Goal: Complete application form: Complete application form

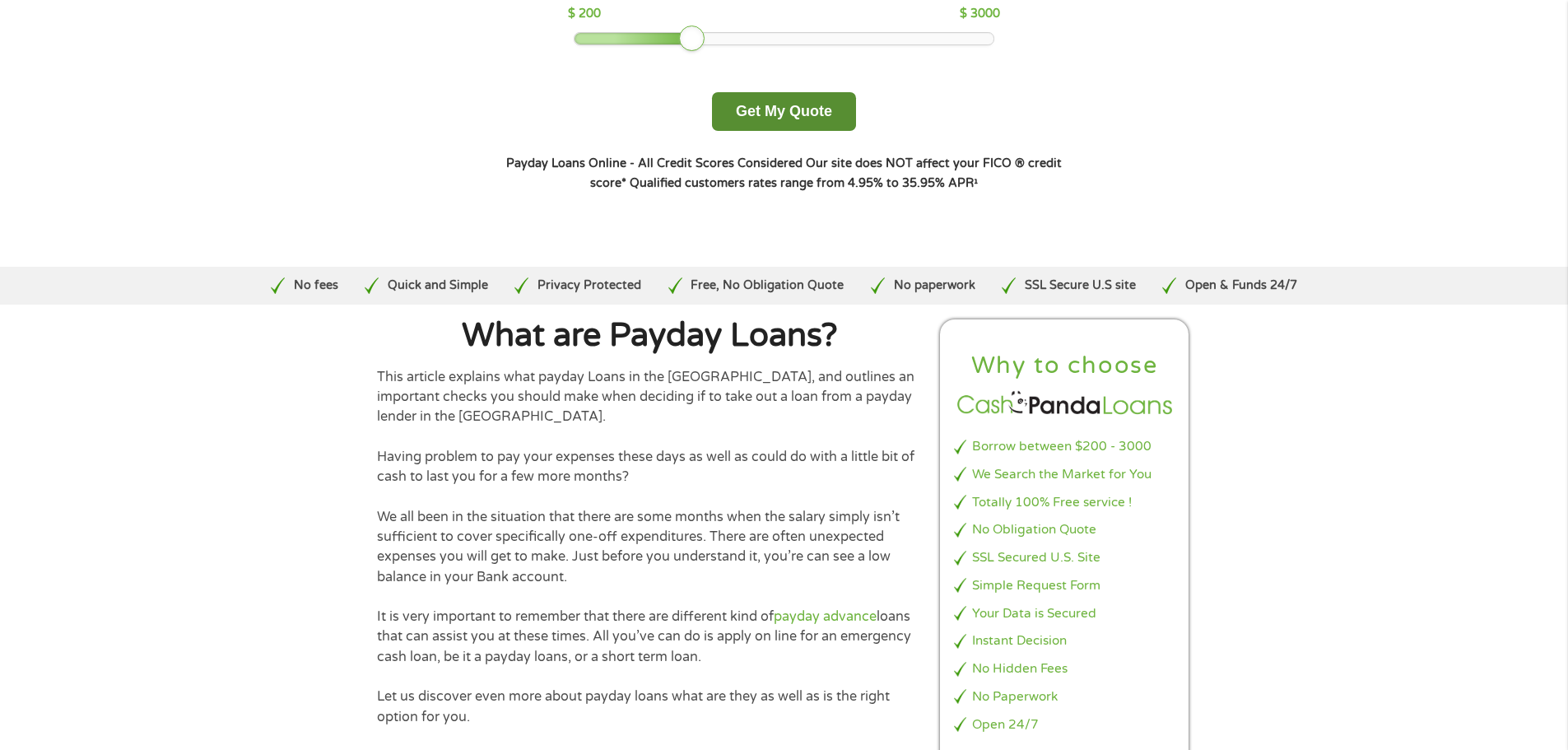
scroll to position [247, 0]
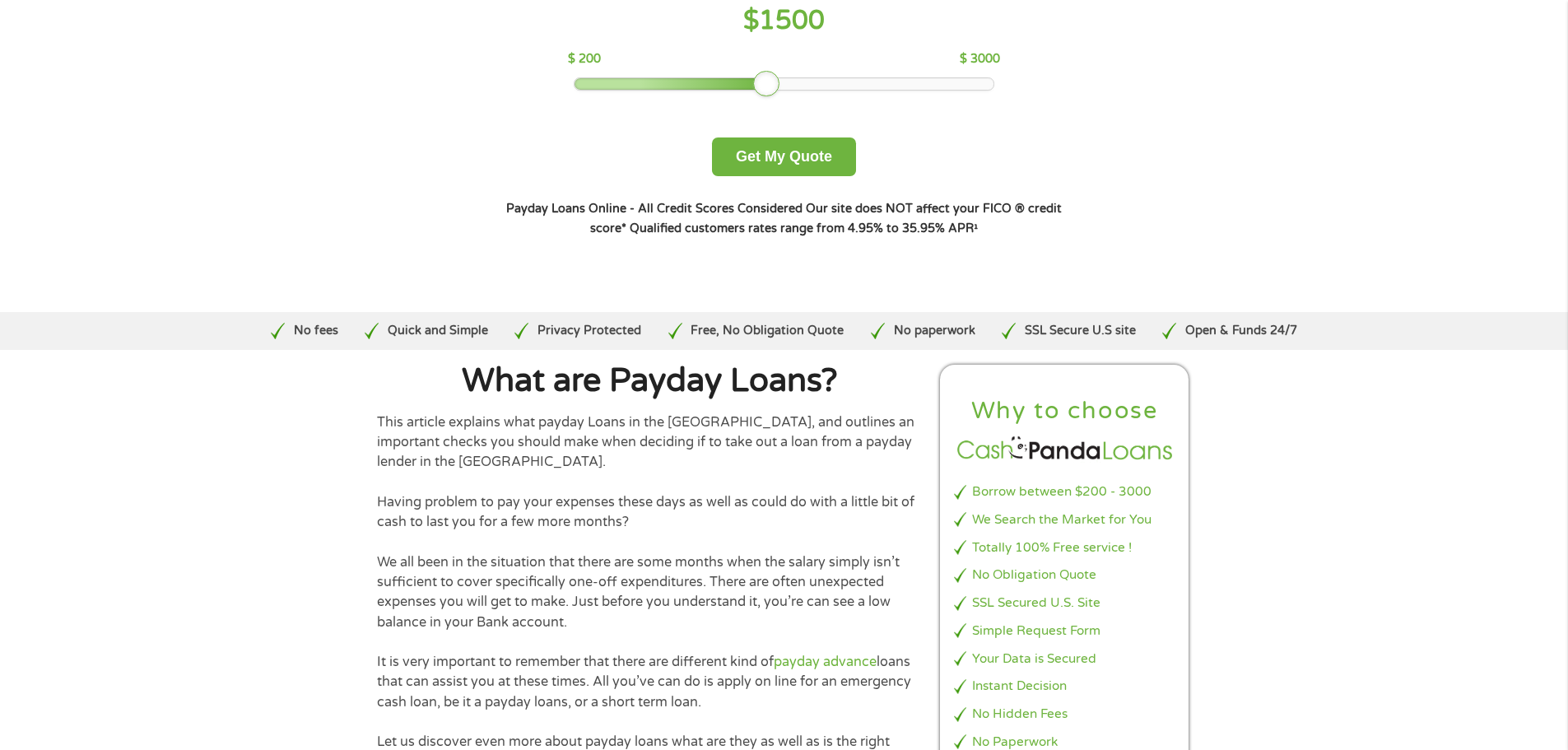
drag, startPoint x: 691, startPoint y: 84, endPoint x: 761, endPoint y: 87, distance: 70.1
click at [761, 87] on div at bounding box center [766, 83] width 27 height 27
click at [773, 161] on button "Get My Quote" at bounding box center [784, 156] width 144 height 39
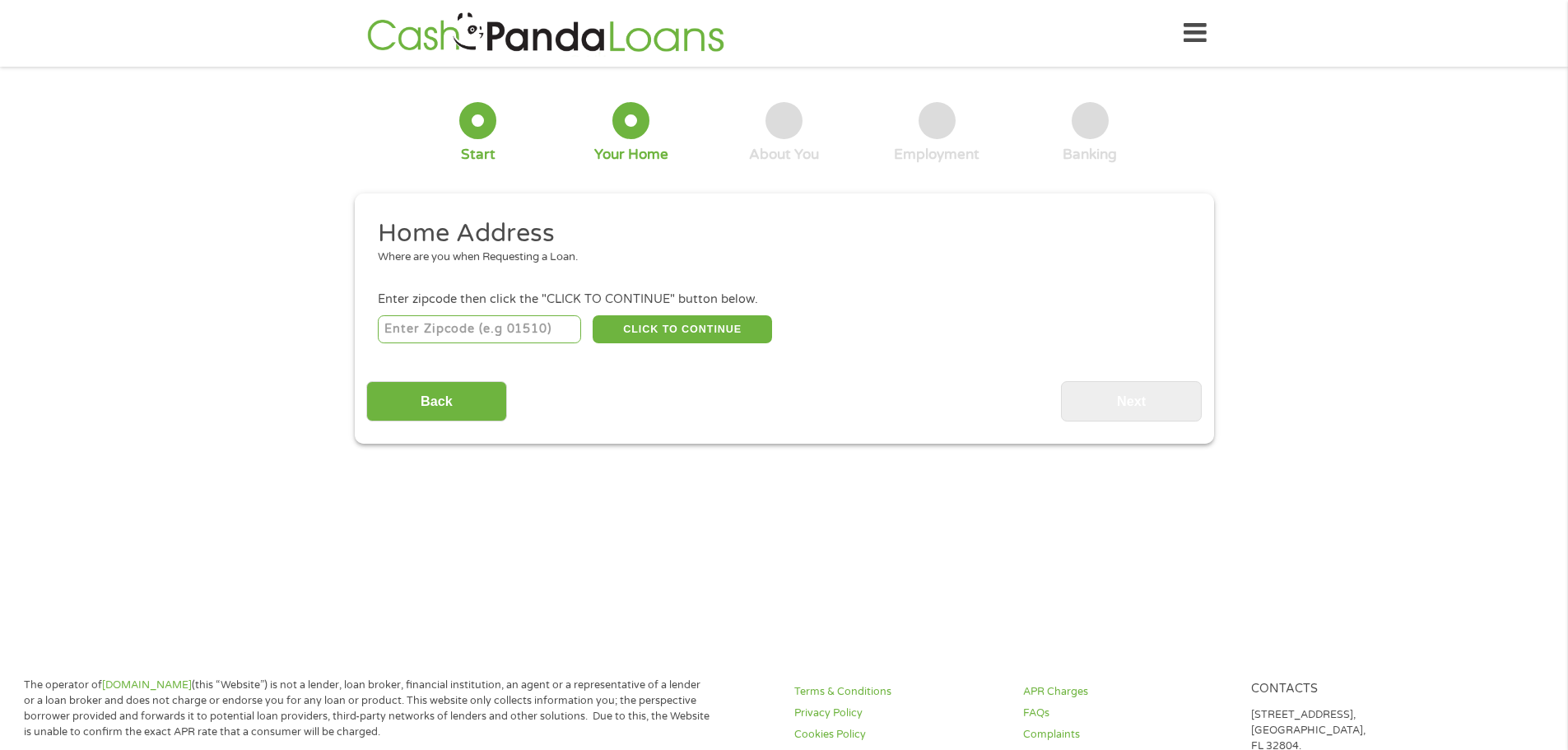
click at [451, 319] on input "number" at bounding box center [479, 329] width 204 height 28
type input "19382"
click at [626, 323] on button "CLICK TO CONTINUE" at bounding box center [682, 329] width 180 height 28
type input "19382"
type input "[GEOGRAPHIC_DATA][PERSON_NAME]"
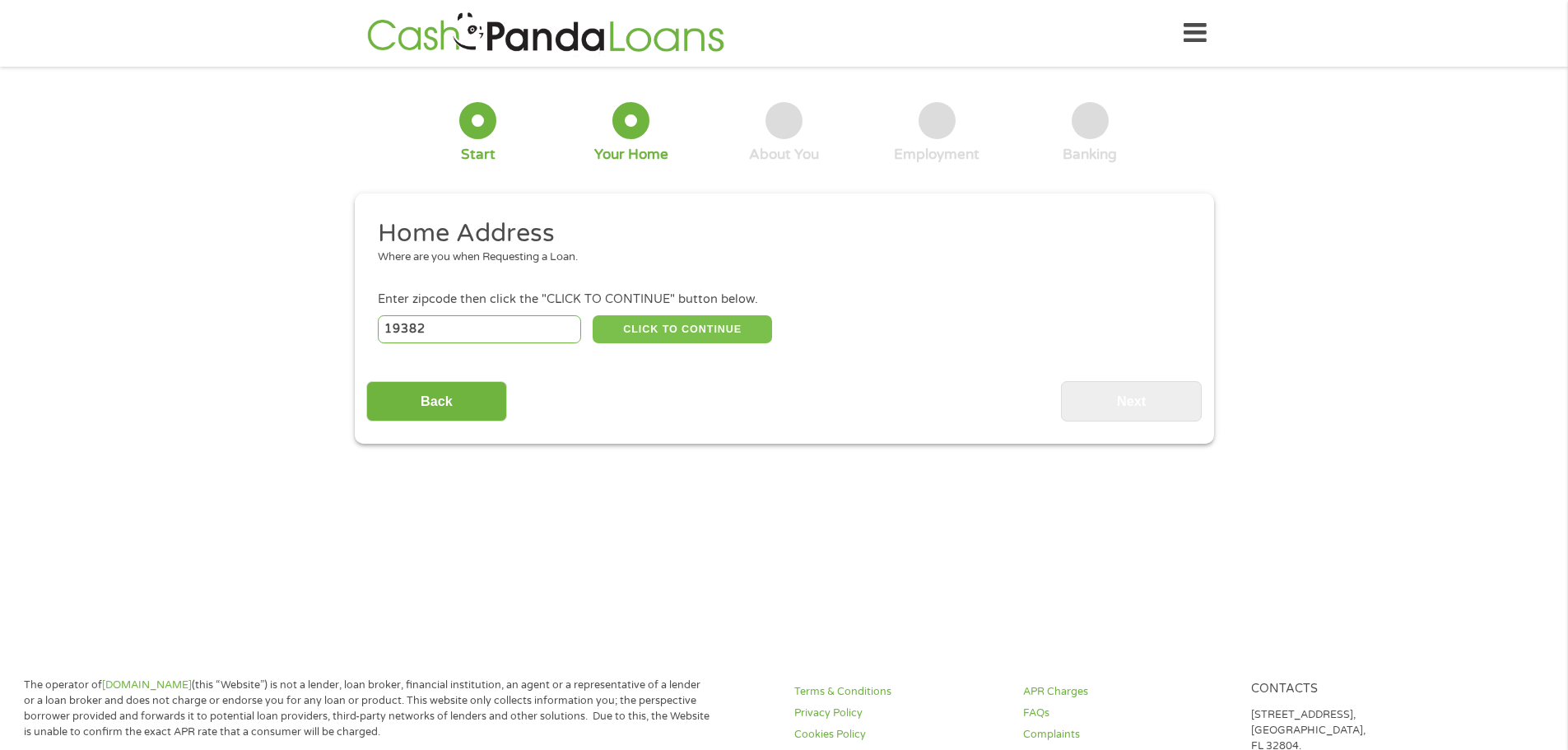
select select "[US_STATE]"
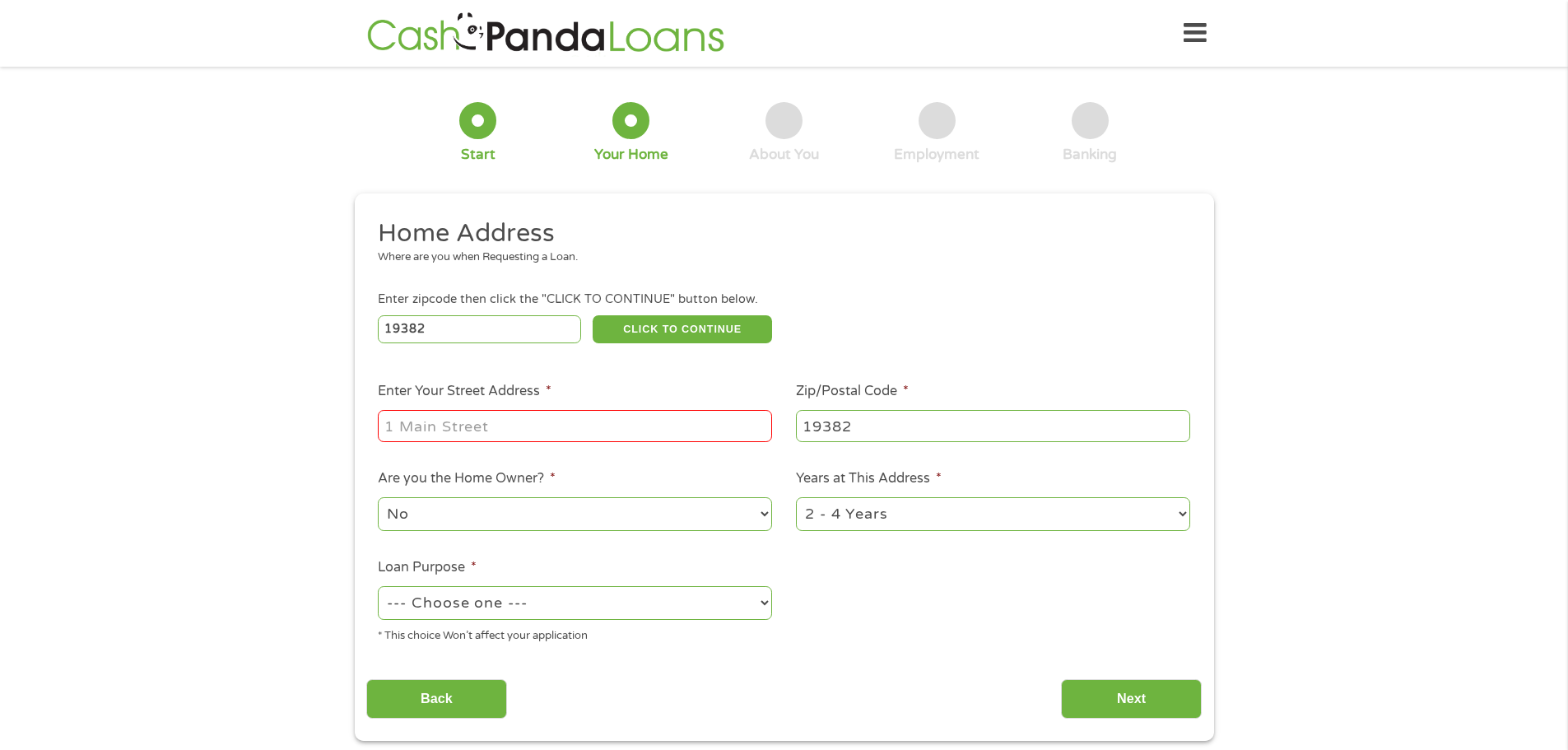
click at [483, 432] on input "Enter Your Street Address *" at bounding box center [574, 425] width 394 height 31
type input "[GEOGRAPHIC_DATA]"
select select "no"
click at [900, 512] on select "1 Year or less 1 - 2 Years 2 - 4 Years Over 4 Years" at bounding box center [993, 514] width 394 height 34
select select "60months"
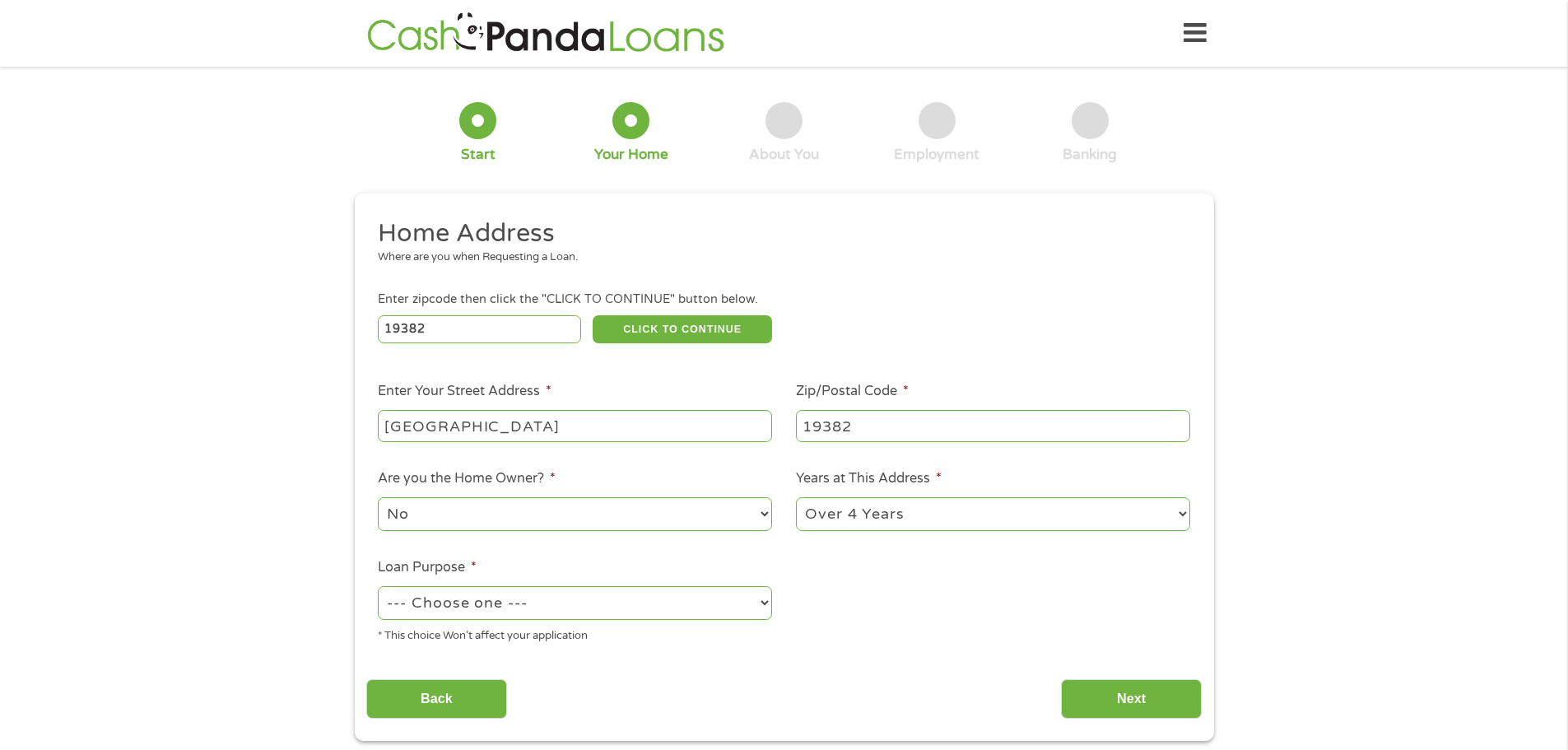
click at [796, 497] on select "1 Year or less 1 - 2 Years 2 - 4 Years Over 4 Years" at bounding box center [993, 514] width 394 height 34
click at [695, 600] on select "--- Choose one --- Pay Bills Debt Consolidation Home Improvement Major Purchase…" at bounding box center [574, 603] width 394 height 34
select select "other"
click at [378, 586] on select "--- Choose one --- Pay Bills Debt Consolidation Home Improvement Major Purchase…" at bounding box center [574, 603] width 394 height 34
click at [558, 600] on select "--- Choose one --- Pay Bills Debt Consolidation Home Improvement Major Purchase…" at bounding box center [574, 603] width 394 height 34
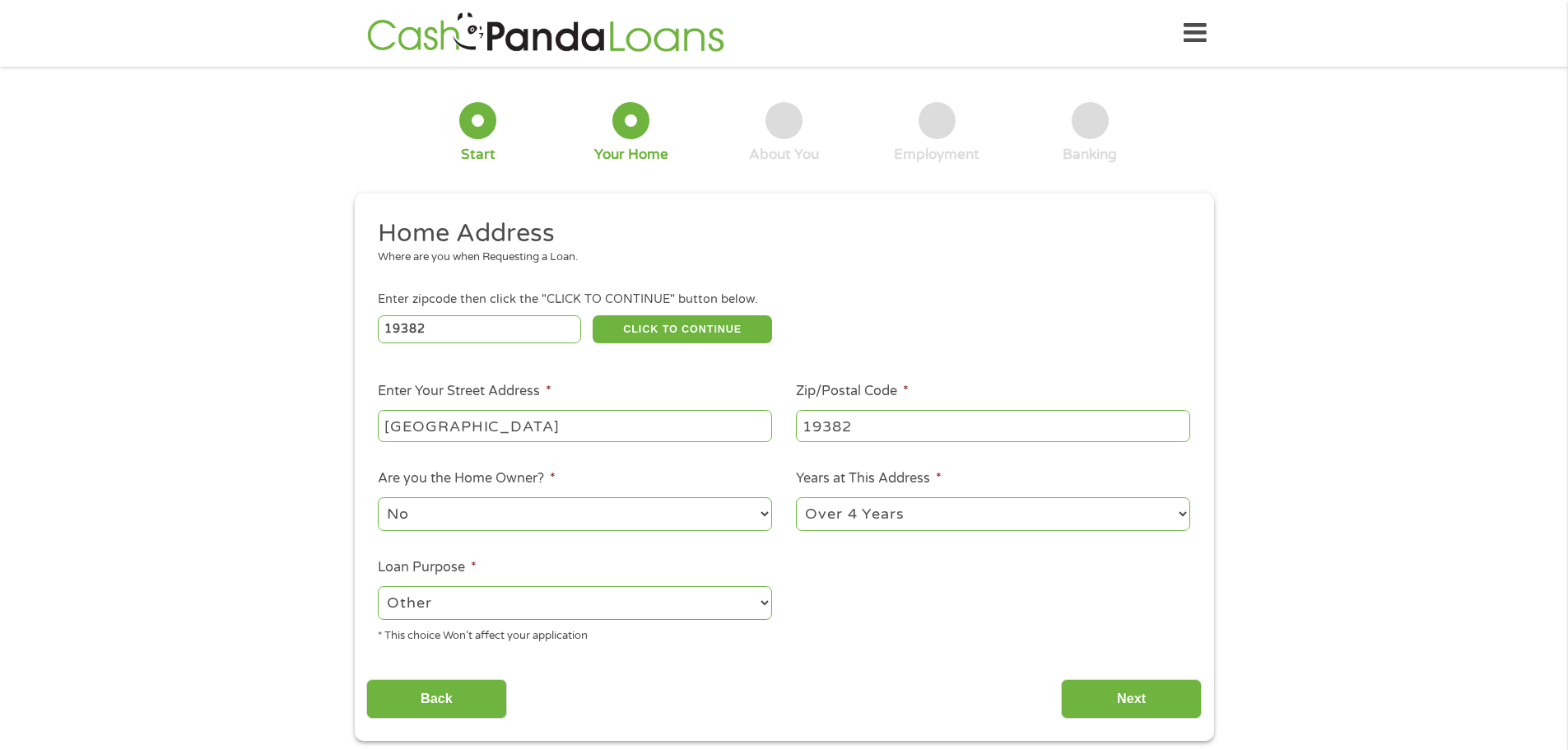
click at [556, 594] on select "--- Choose one --- Pay Bills Debt Consolidation Home Improvement Major Purchase…" at bounding box center [574, 603] width 394 height 34
click at [1093, 698] on input "Next" at bounding box center [1132, 698] width 141 height 41
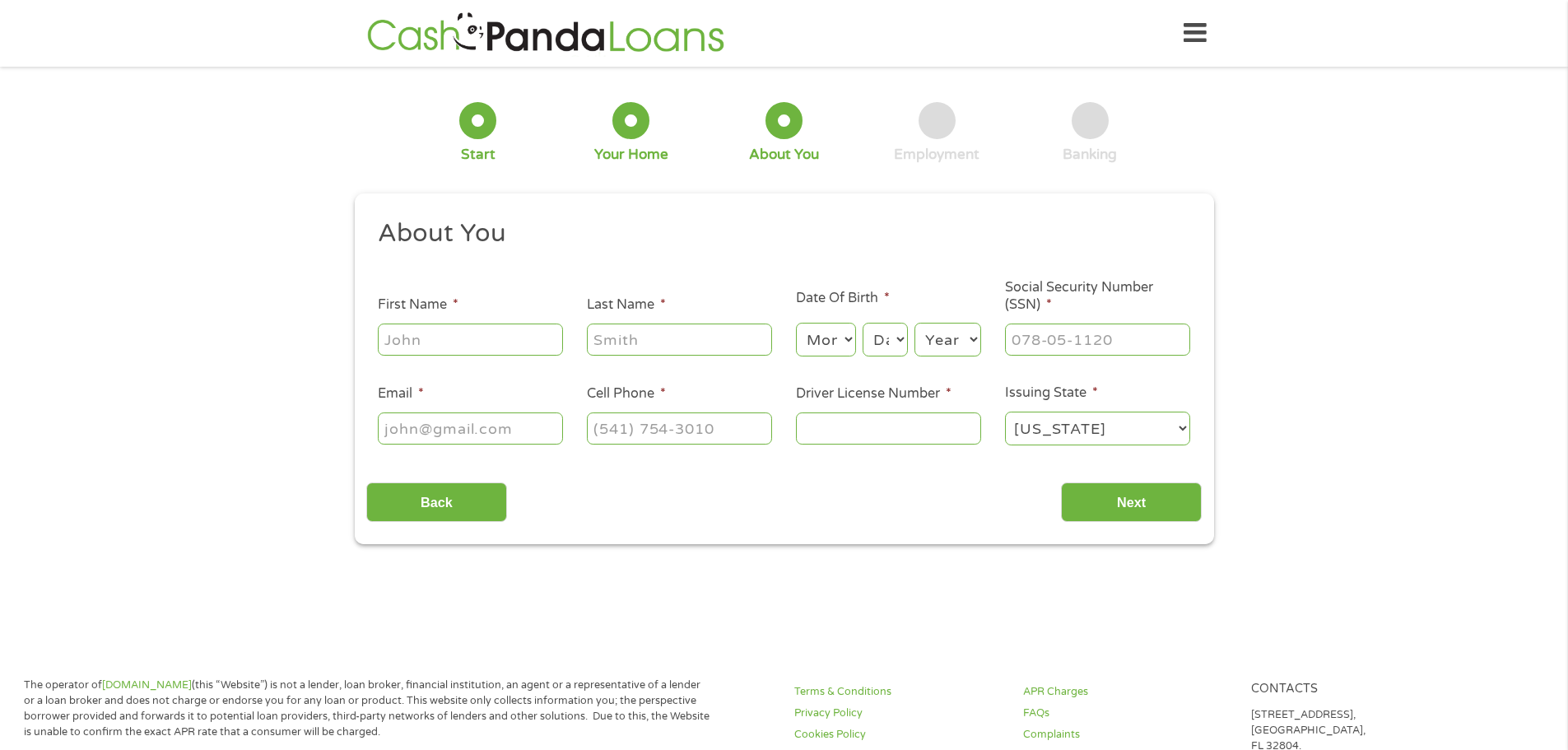
click at [454, 338] on input "First Name *" at bounding box center [470, 339] width 185 height 31
type input "[PERSON_NAME]"
type input "k"
type input "Kauriga"
select select "10"
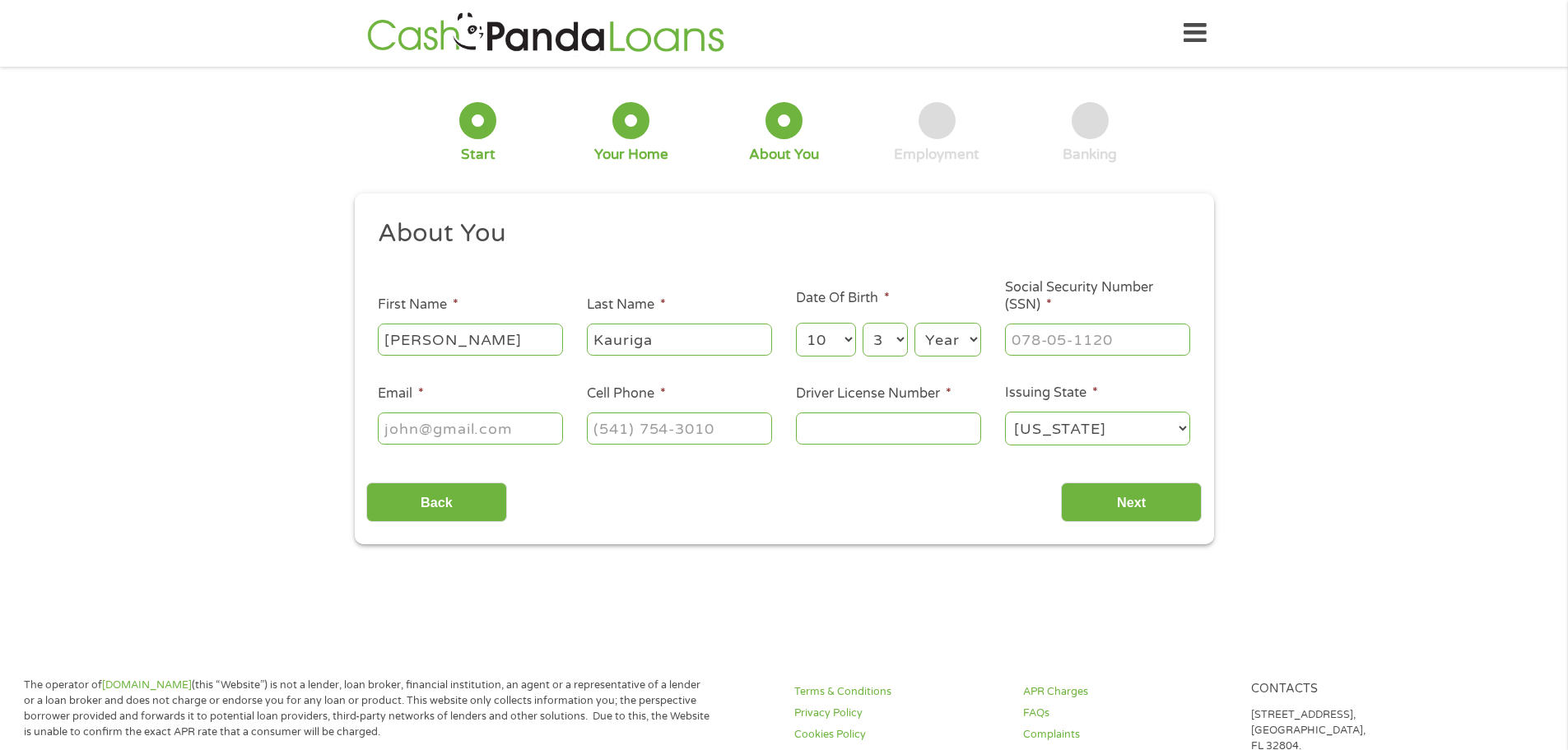
select select "30"
select select "1990"
type input "182-72-1991"
click at [470, 421] on input "Email *" at bounding box center [470, 427] width 185 height 31
type input "[EMAIL_ADDRESS][DOMAIN_NAME]"
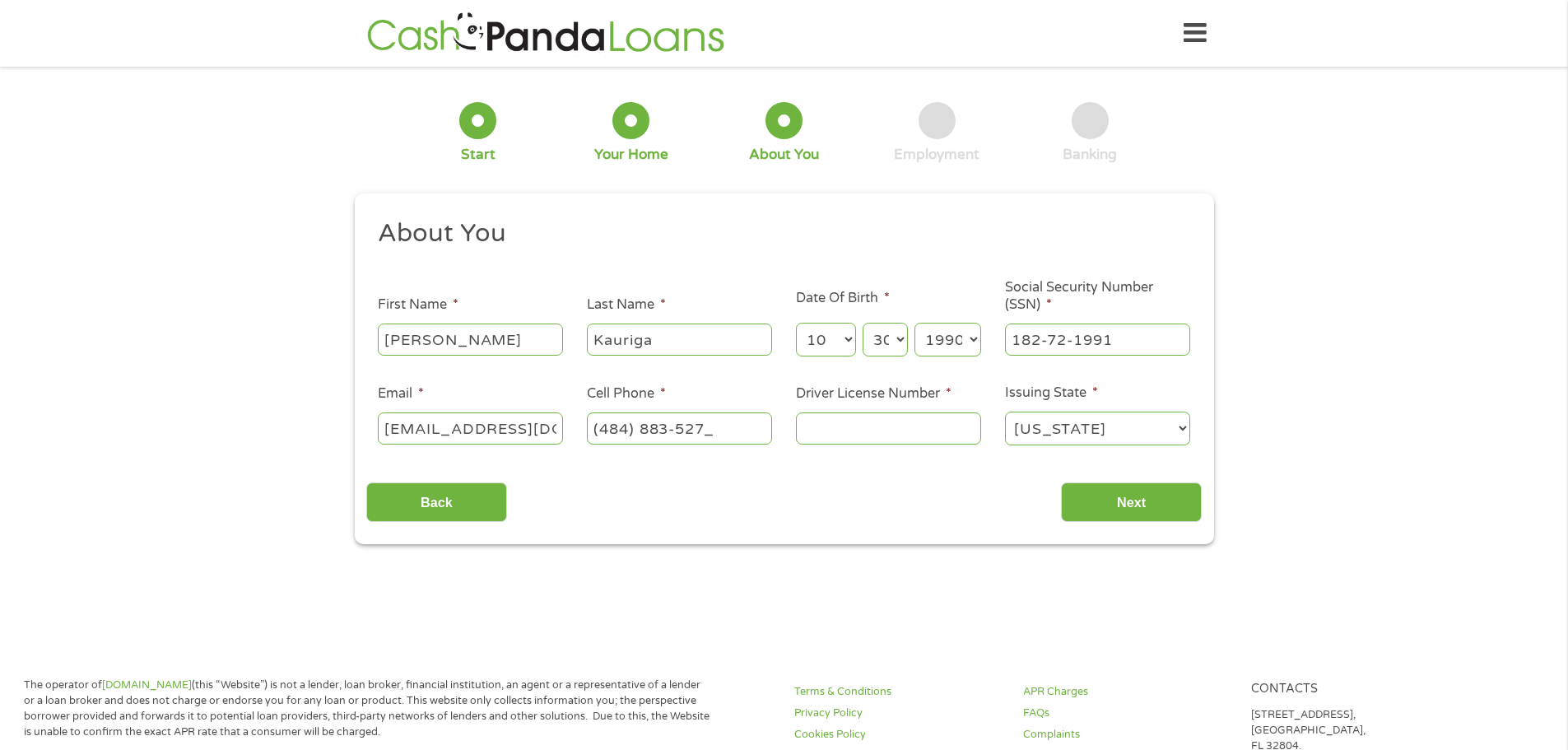
type input "[PHONE_NUMBER]"
type input "29916659"
click at [1154, 501] on input "Next" at bounding box center [1132, 502] width 141 height 41
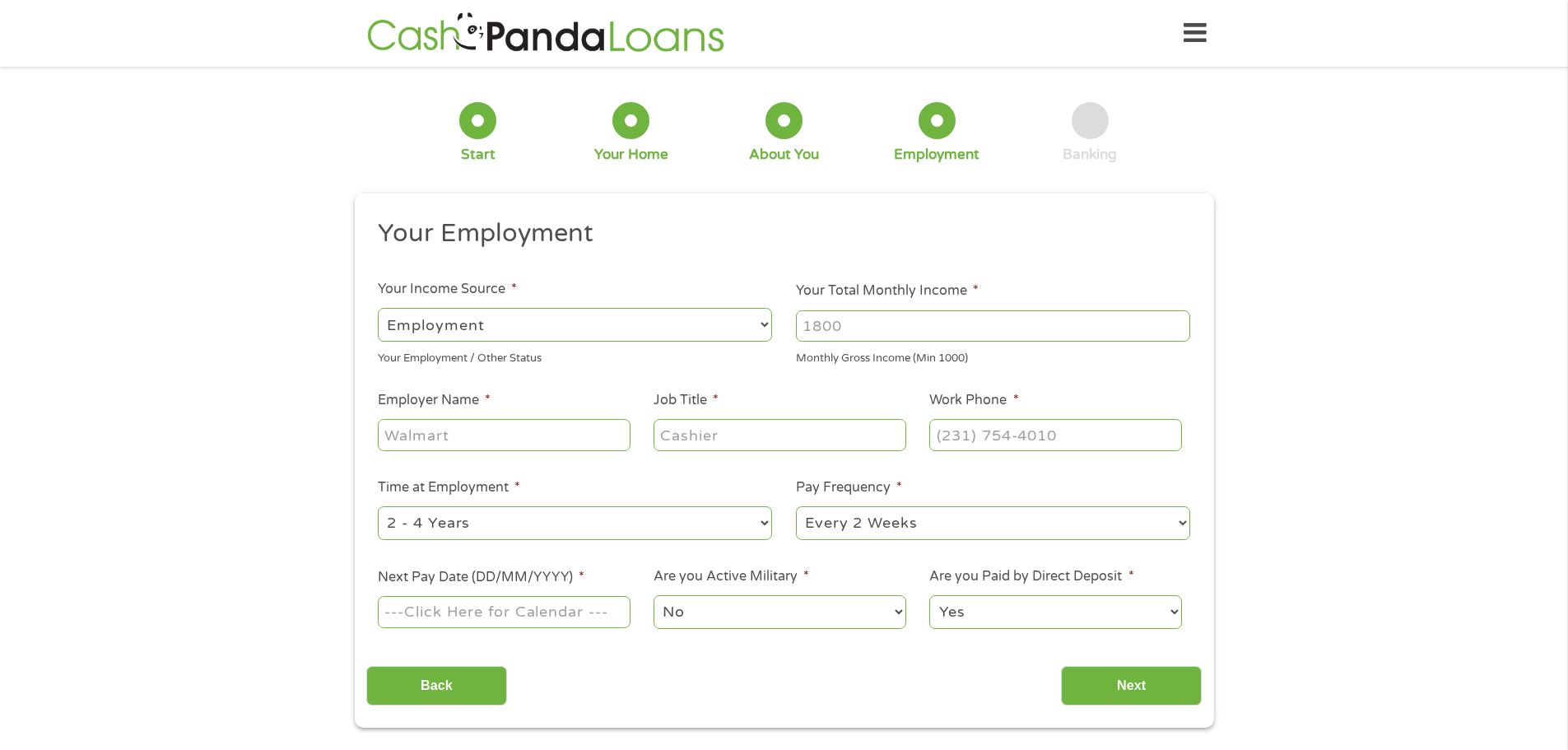
click at [923, 317] on input "Your Total Monthly Income *" at bounding box center [993, 325] width 394 height 31
drag, startPoint x: 873, startPoint y: 325, endPoint x: 738, endPoint y: 331, distance: 135.1
click at [738, 331] on ul "Your Employment Your Income Source * --- Choose one --- Employment [DEMOGRAPHIC…" at bounding box center [784, 430] width 836 height 426
type input "6500"
click at [437, 431] on input "Employer Name *" at bounding box center [504, 434] width 252 height 31
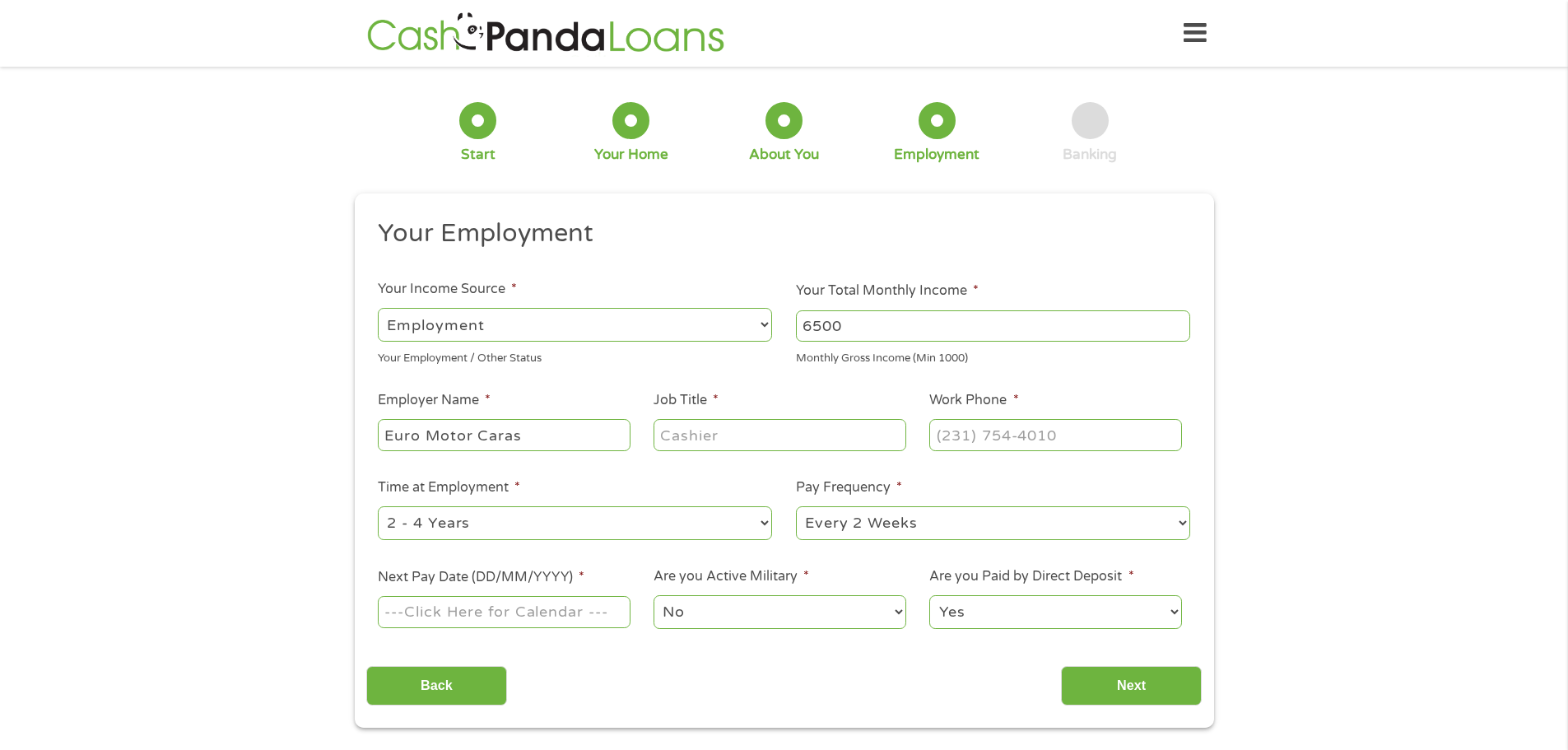
click at [540, 449] on input "Euro Motor Caras" at bounding box center [504, 434] width 252 height 31
type input "Euro Motor Cars"
type input "Sales Manager"
type input "[PHONE_NUMBER]"
select select "24months"
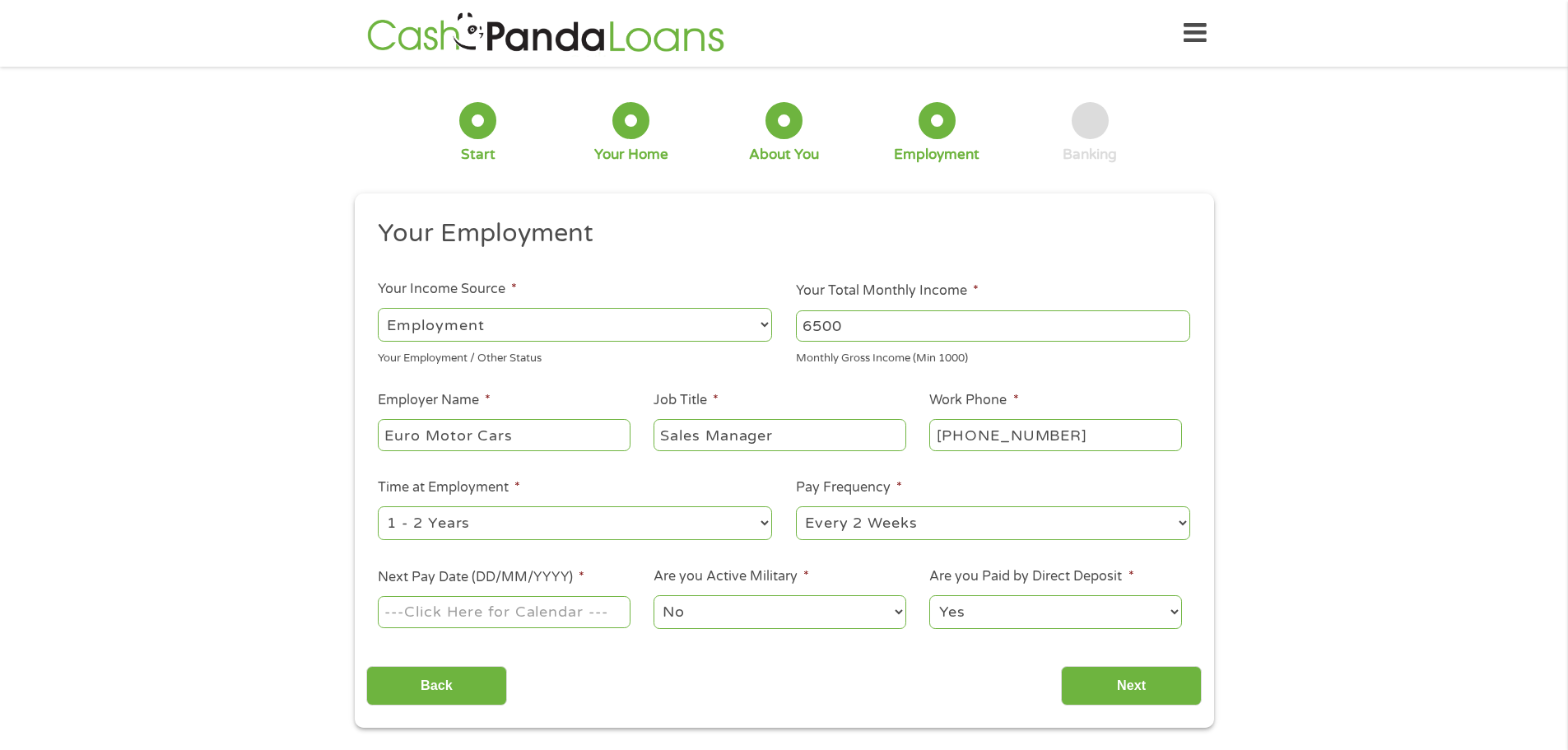
click at [487, 601] on input "Next Pay Date (DD/MM/YYYY) *" at bounding box center [504, 611] width 252 height 31
click at [511, 621] on input "[DATE]" at bounding box center [504, 611] width 252 height 31
click at [490, 627] on input "[DATE]" at bounding box center [504, 611] width 252 height 31
click at [524, 615] on input "[DATE]" at bounding box center [504, 611] width 252 height 31
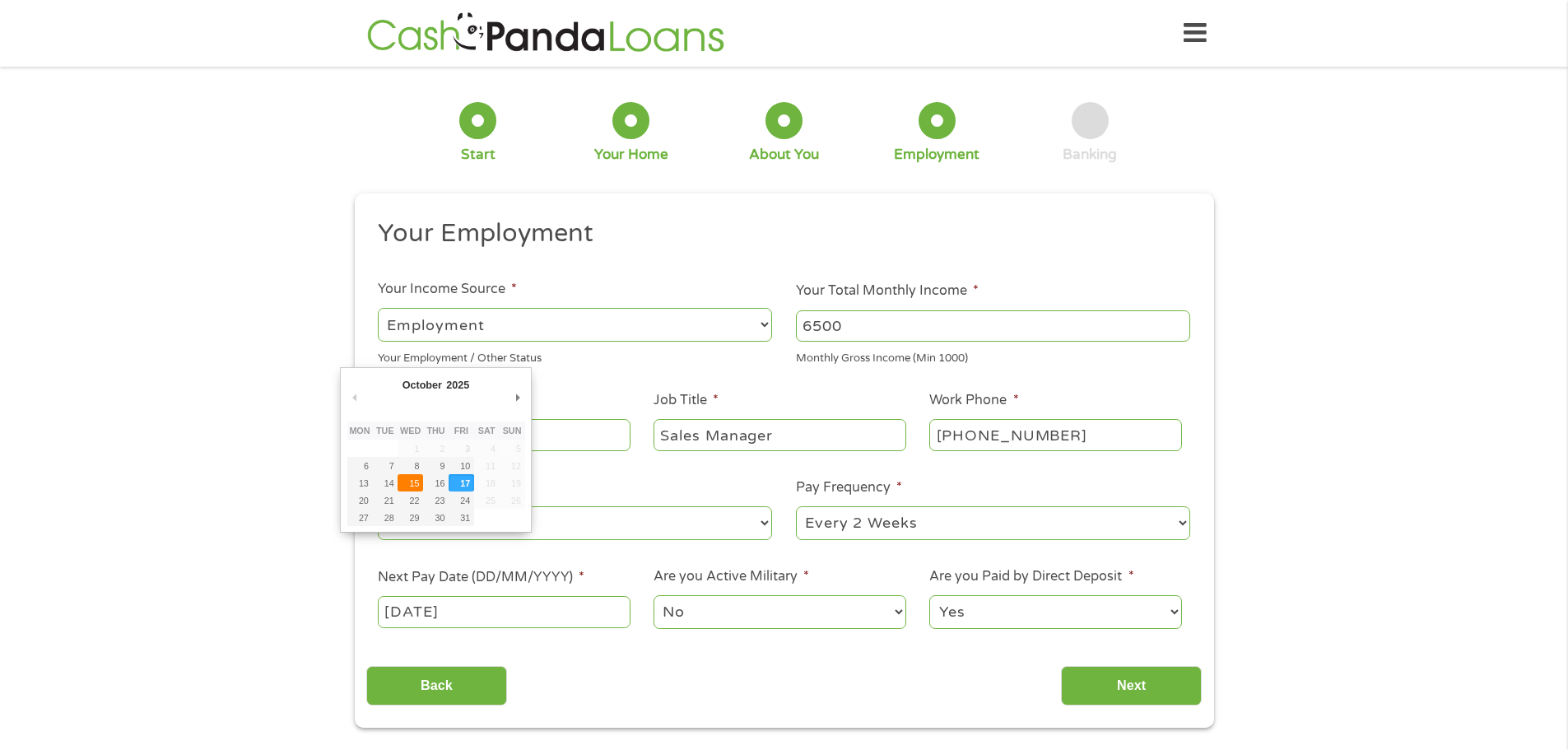
type input "[DATE]"
click at [723, 609] on select "No Yes" at bounding box center [780, 612] width 252 height 34
click at [654, 595] on select "No Yes" at bounding box center [780, 612] width 252 height 34
click at [967, 610] on select "Yes No" at bounding box center [1055, 612] width 252 height 34
click at [929, 595] on select "Yes No" at bounding box center [1055, 612] width 252 height 34
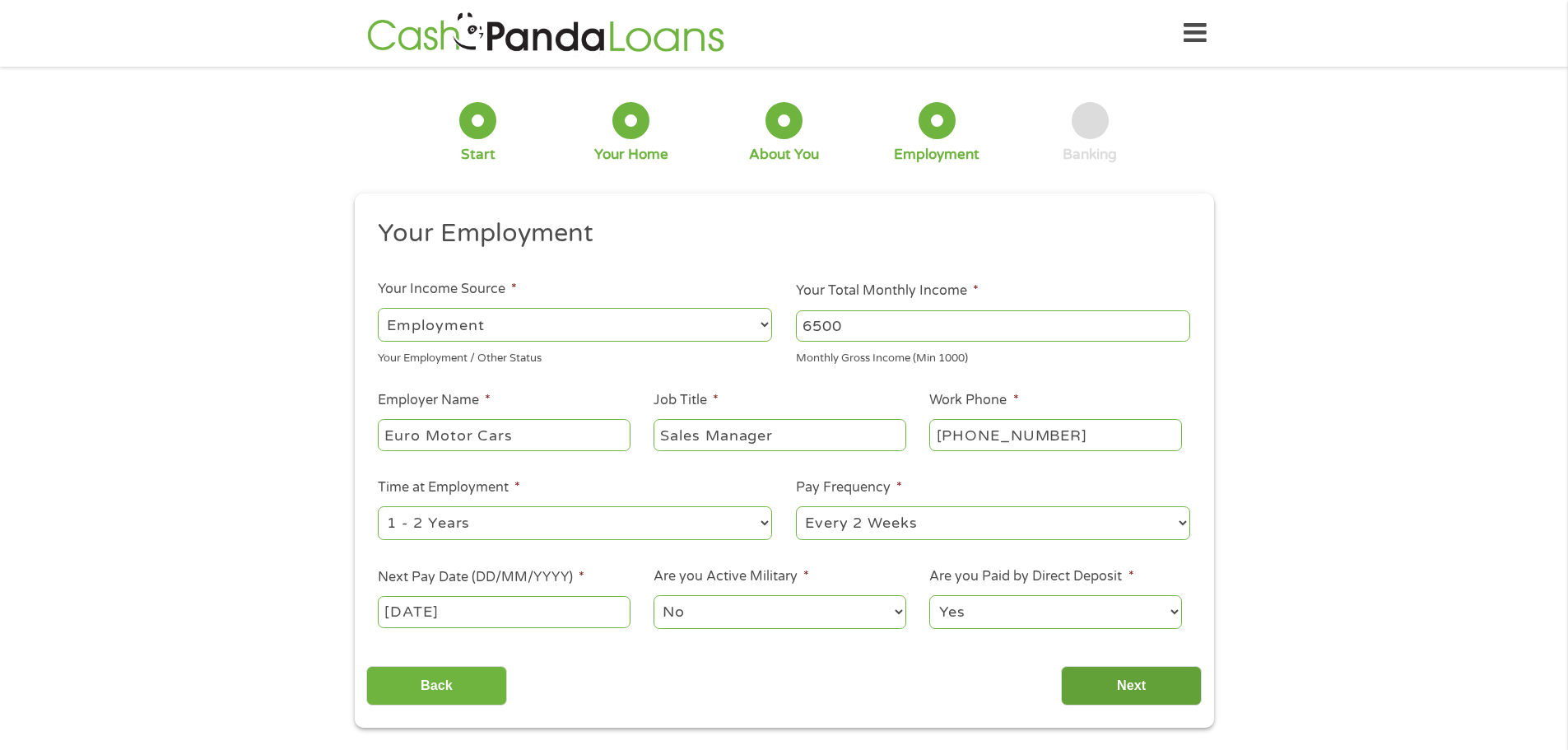
click at [1144, 678] on input "Next" at bounding box center [1132, 685] width 141 height 41
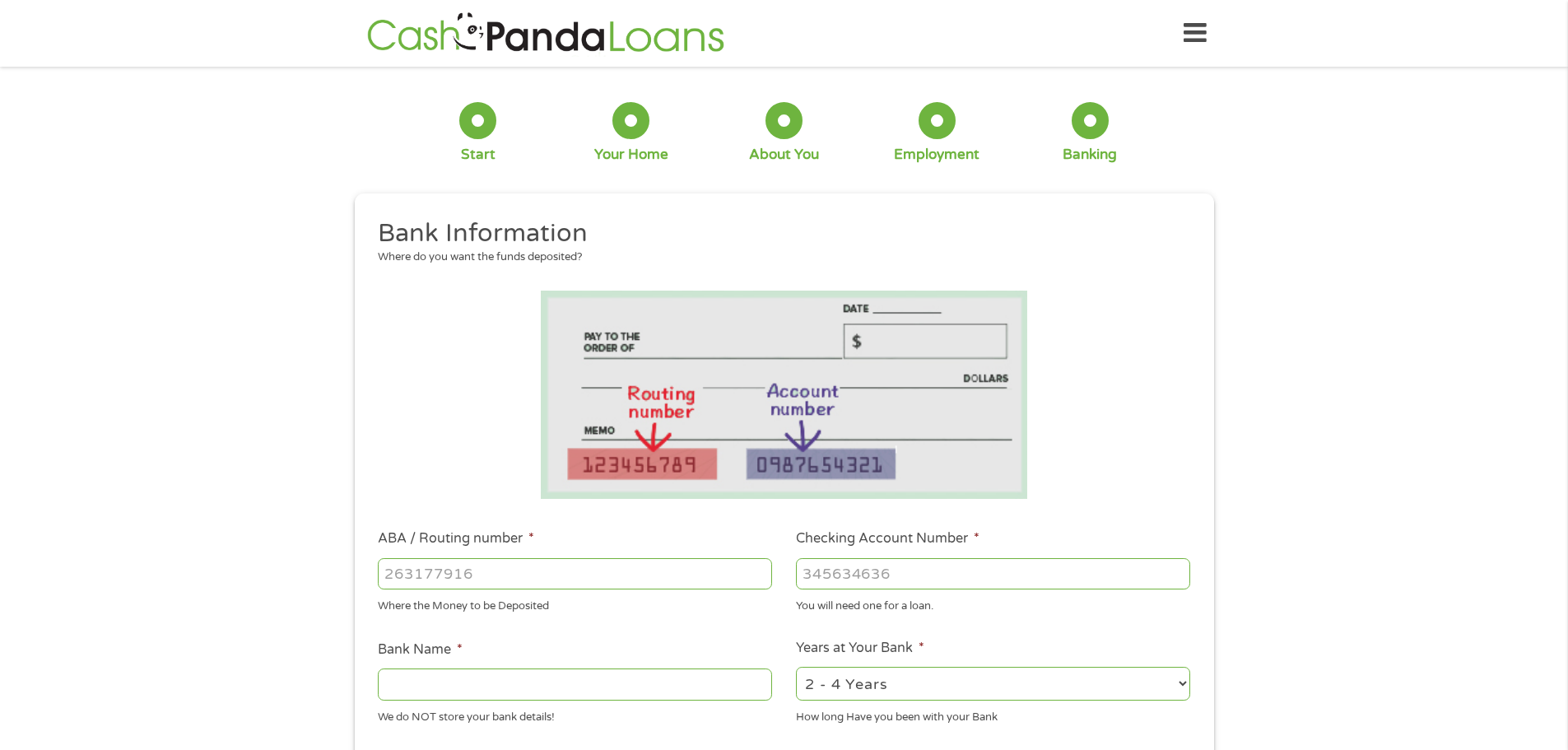
click at [519, 560] on input "ABA / Routing number *" at bounding box center [574, 573] width 394 height 31
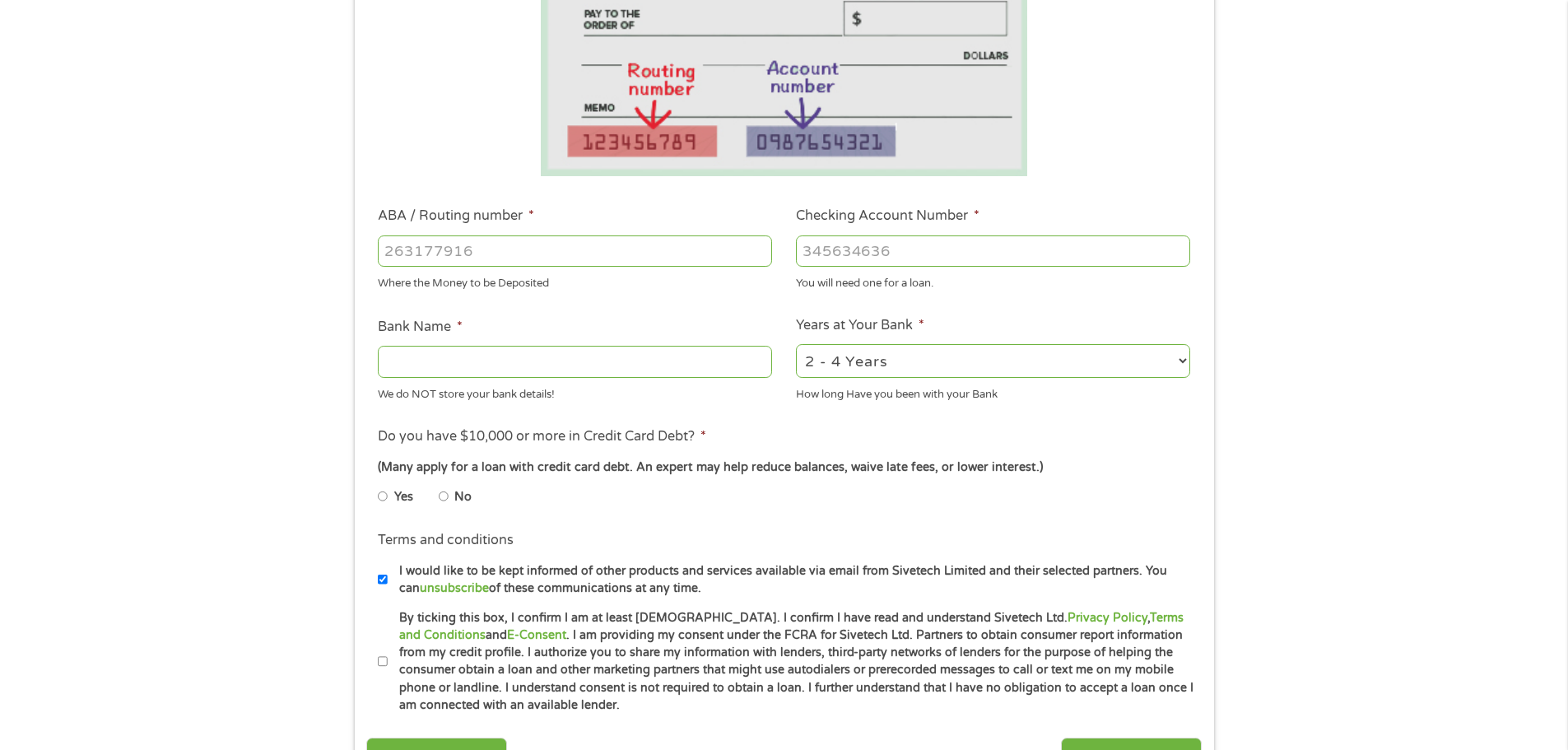
scroll to position [329, 0]
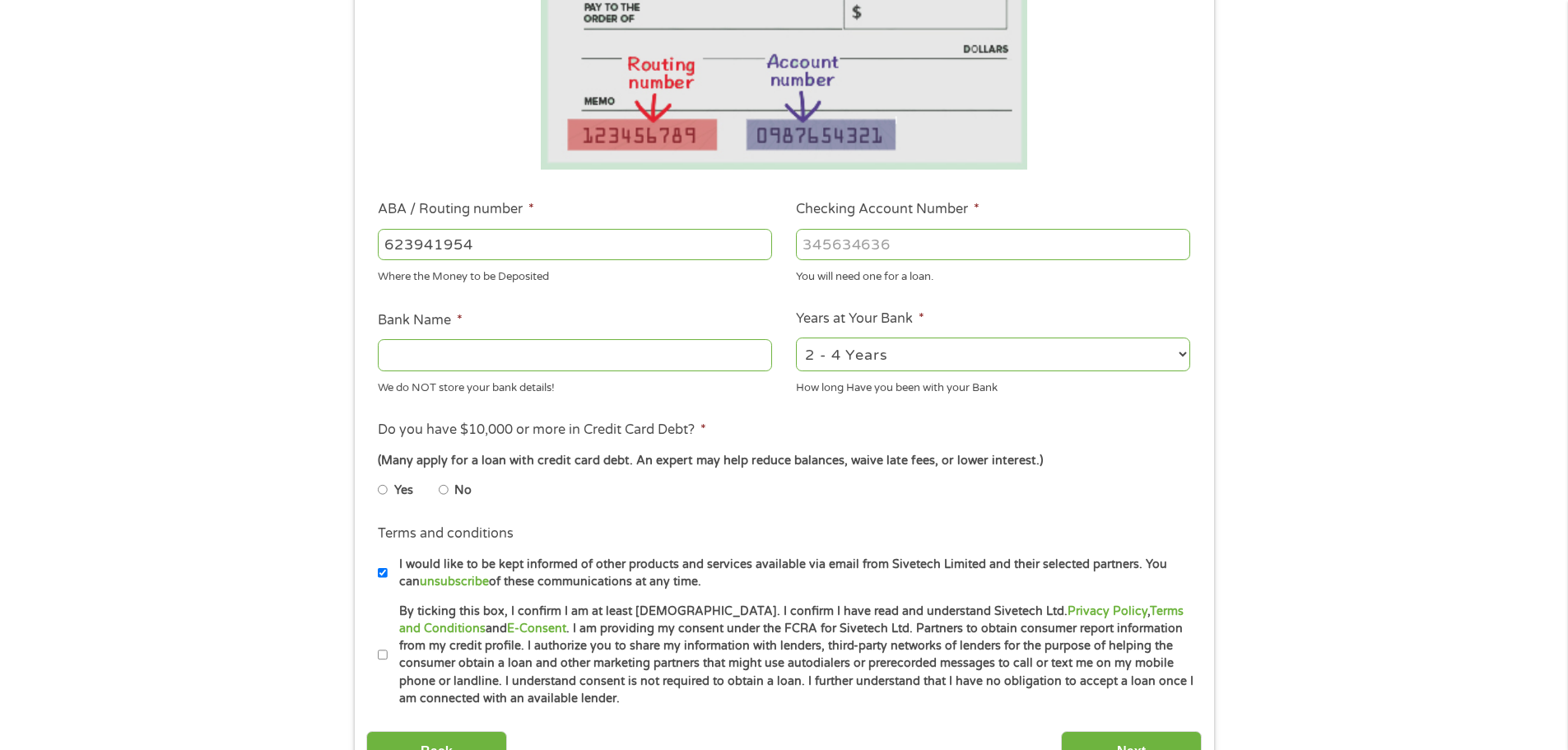
type input "6239419544"
drag, startPoint x: 499, startPoint y: 248, endPoint x: 215, endPoint y: 245, distance: 284.0
click at [231, 253] on div "1 Start 2 Your Home 3 About You 4 Employment 5 Banking 6 This field is hidden w…" at bounding box center [784, 270] width 1568 height 1043
click at [507, 245] on input "ABA / Routing number *" at bounding box center [574, 243] width 394 height 31
type input "036076150"
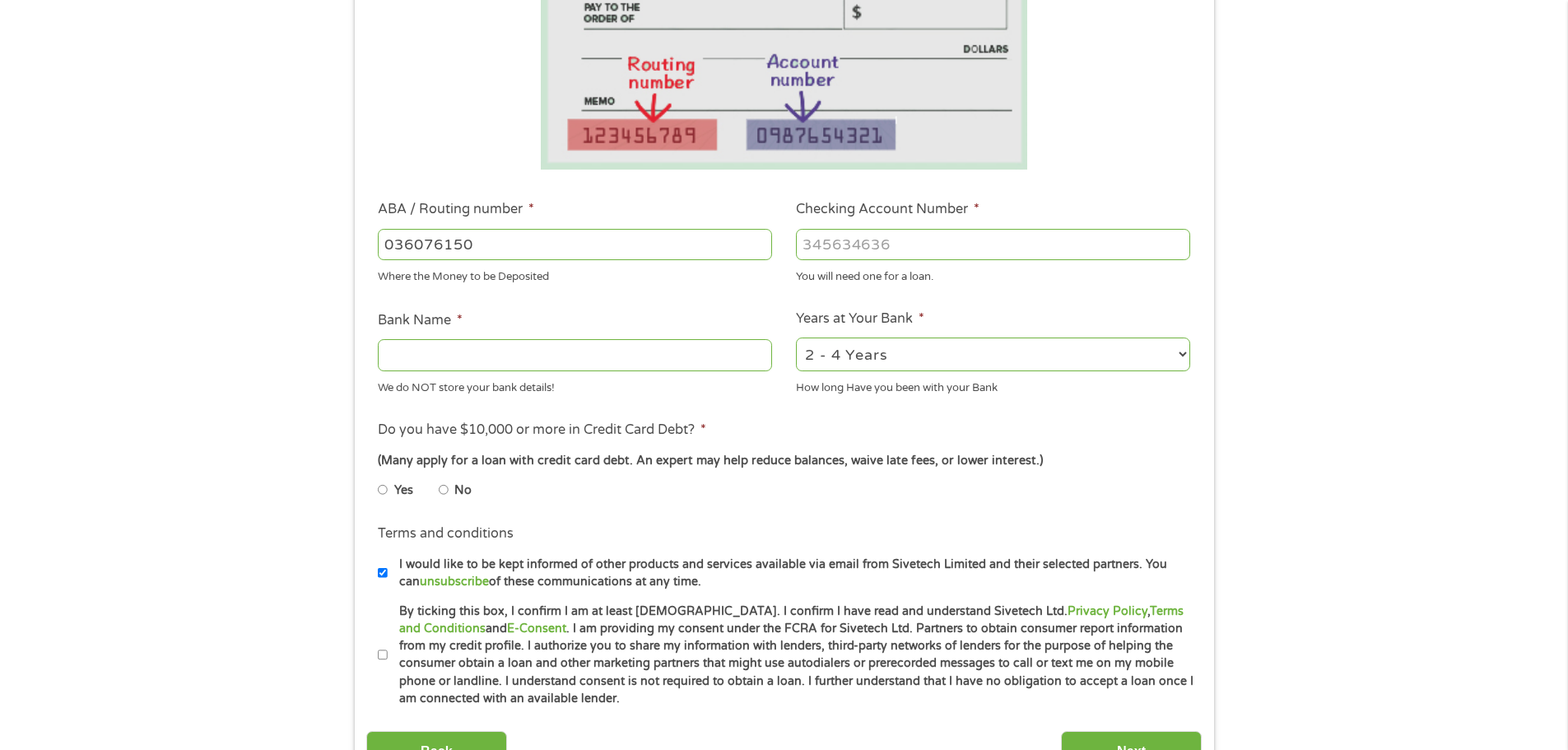
type input "CITIZENS BANK"
type input "036076150"
click at [852, 235] on input "Checking Account Number *" at bounding box center [993, 243] width 394 height 31
type input "6239419544"
click at [444, 489] on input "No" at bounding box center [444, 490] width 10 height 27
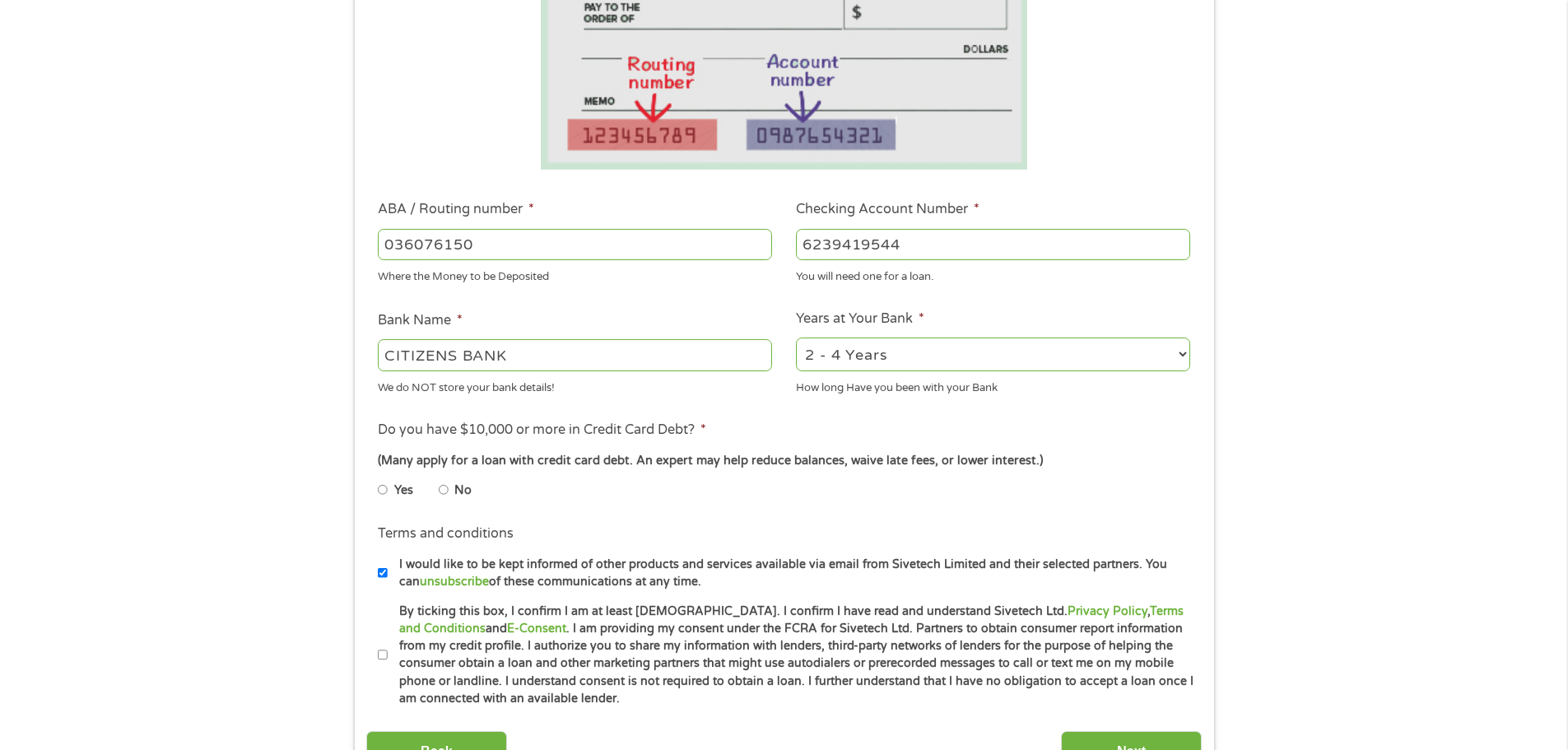
radio input "true"
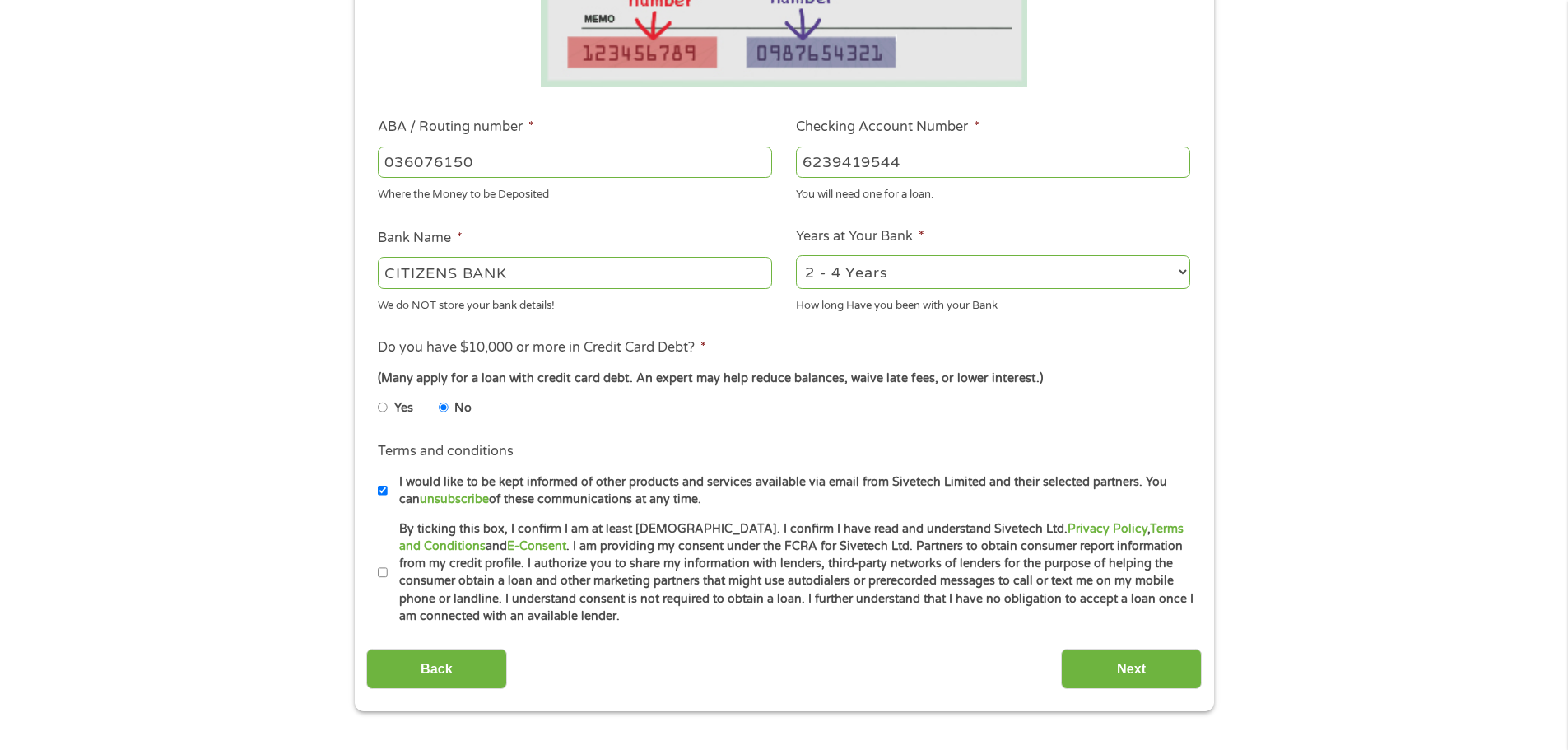
scroll to position [494, 0]
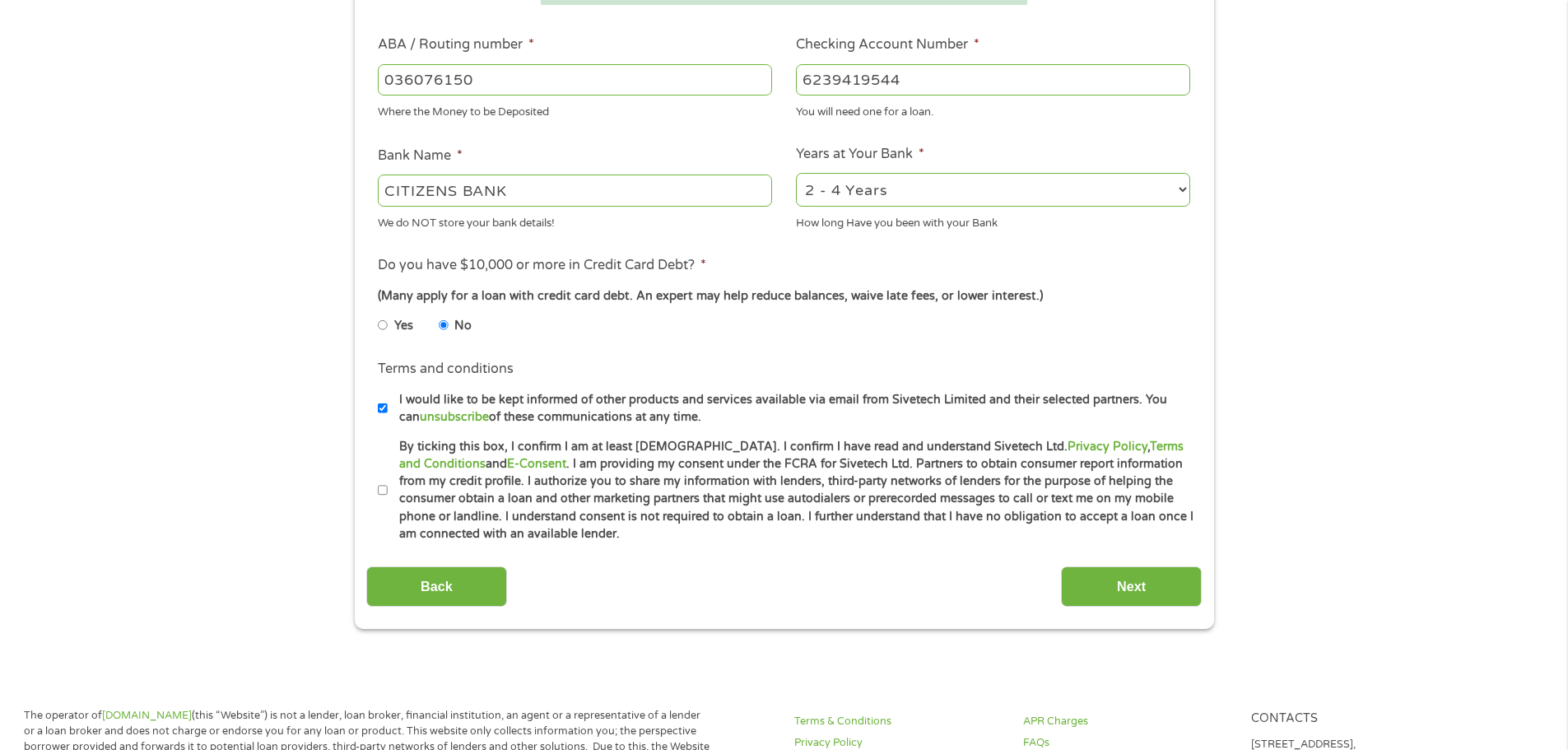
click at [382, 492] on input "By ticking this box, I confirm I am at least [DEMOGRAPHIC_DATA]. I confirm I ha…" at bounding box center [383, 491] width 10 height 27
checkbox input "true"
click at [380, 409] on input "I would like to be kept informed of other products and services available via e…" at bounding box center [383, 408] width 10 height 27
checkbox input "false"
click at [1125, 571] on input "Next" at bounding box center [1132, 586] width 141 height 41
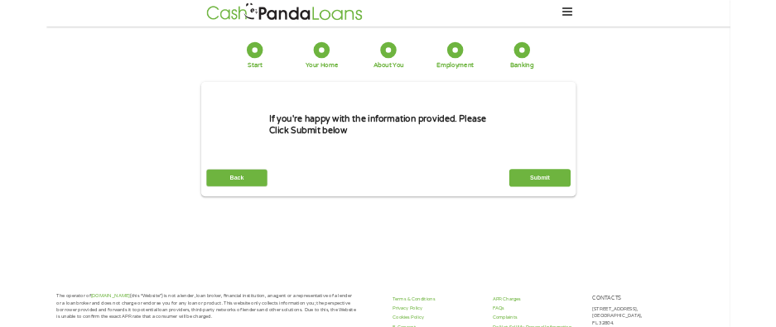
scroll to position [0, 0]
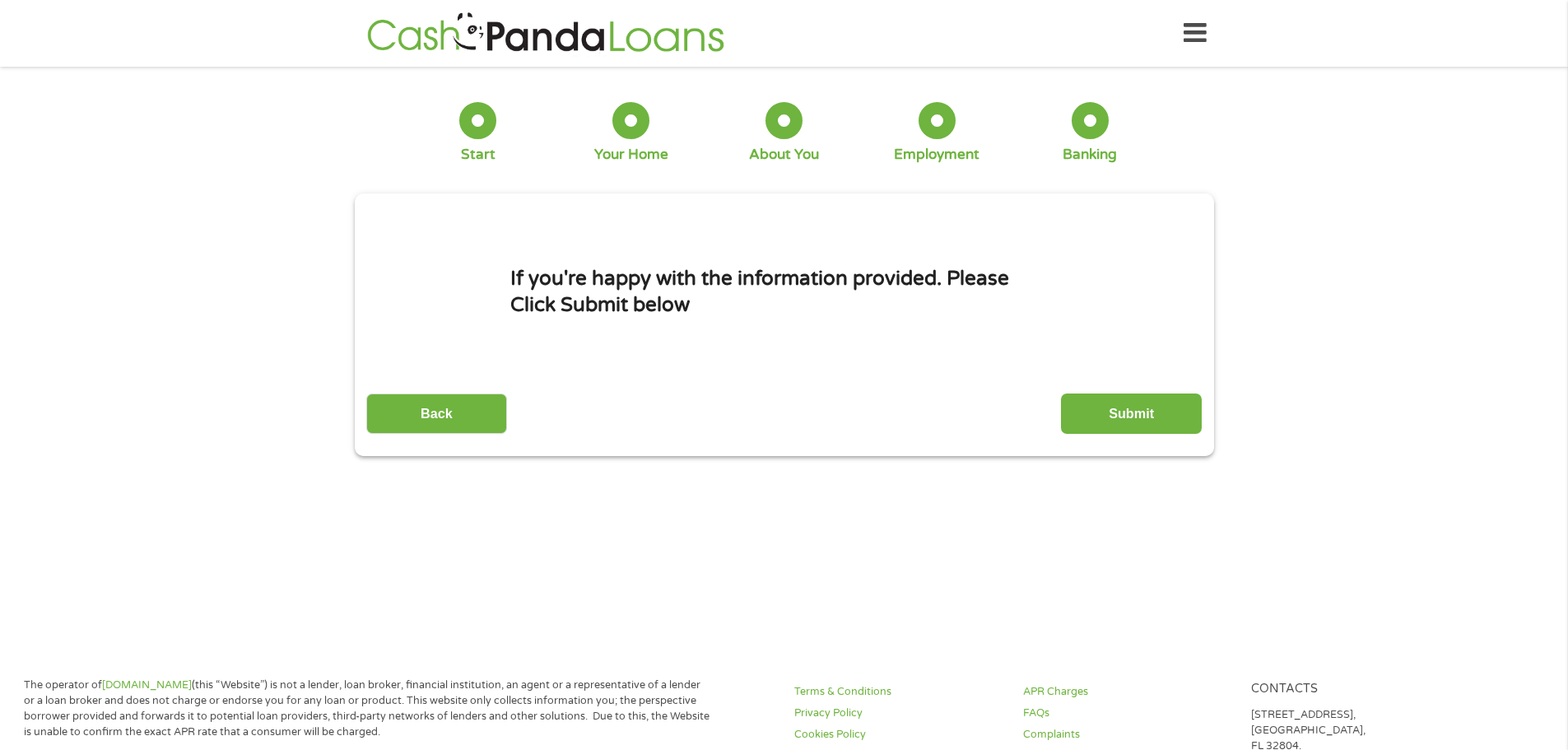
click at [1175, 412] on input "Submit" at bounding box center [1132, 413] width 141 height 41
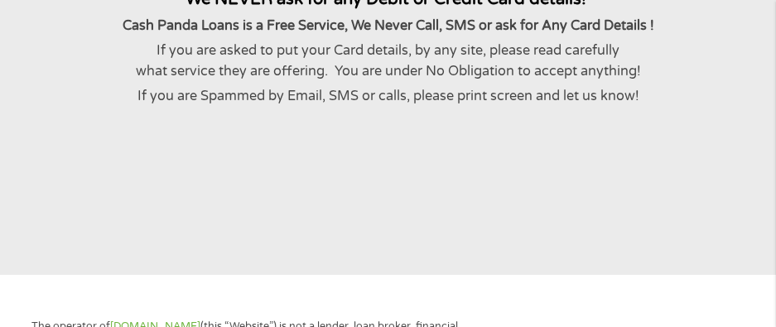
scroll to position [166, 0]
